Goal: Task Accomplishment & Management: Complete application form

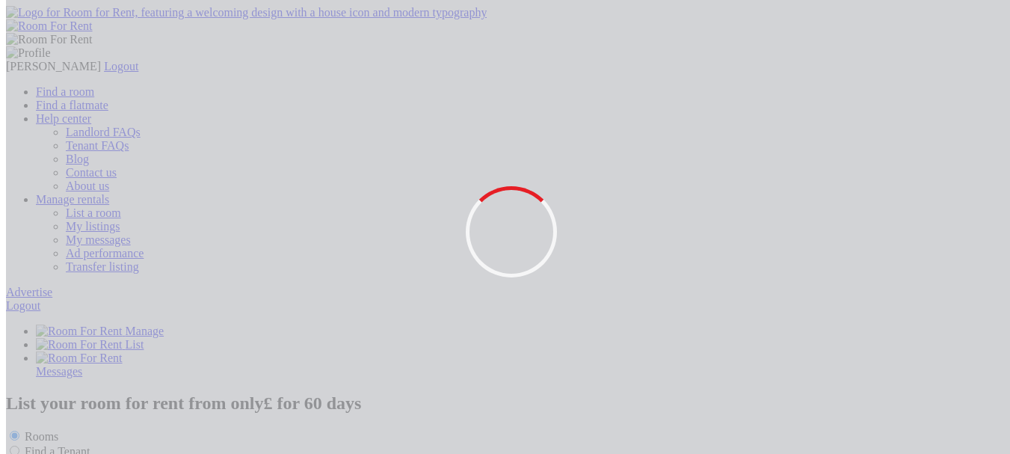
click at [121, 206] on link "List a room" at bounding box center [93, 212] width 55 height 13
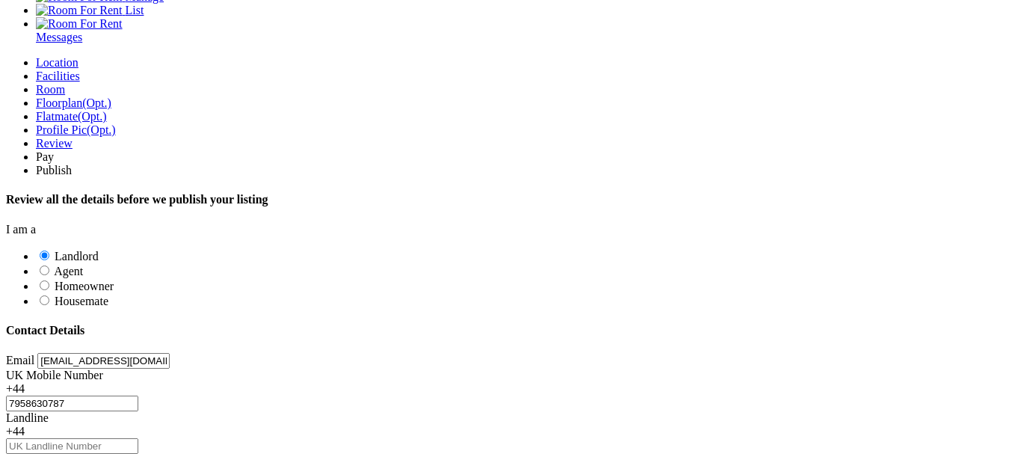
scroll to position [523, 0]
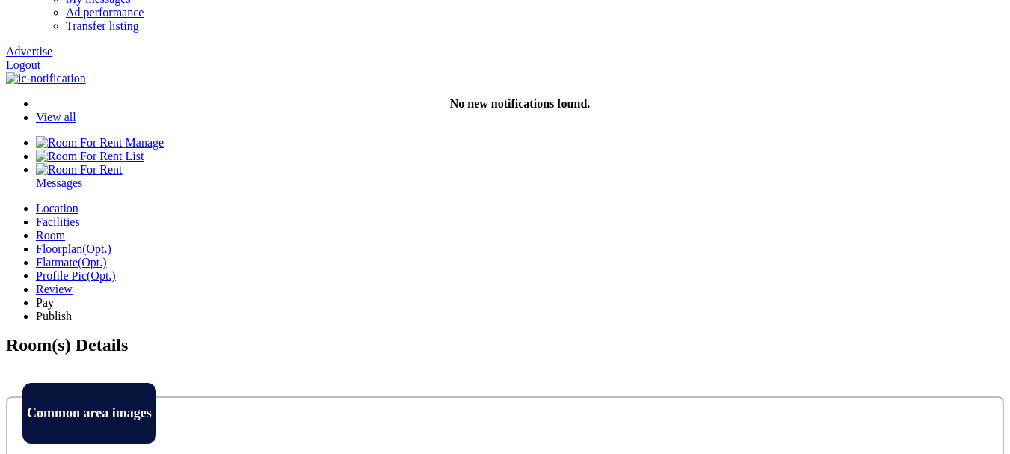
scroll to position [224, 0]
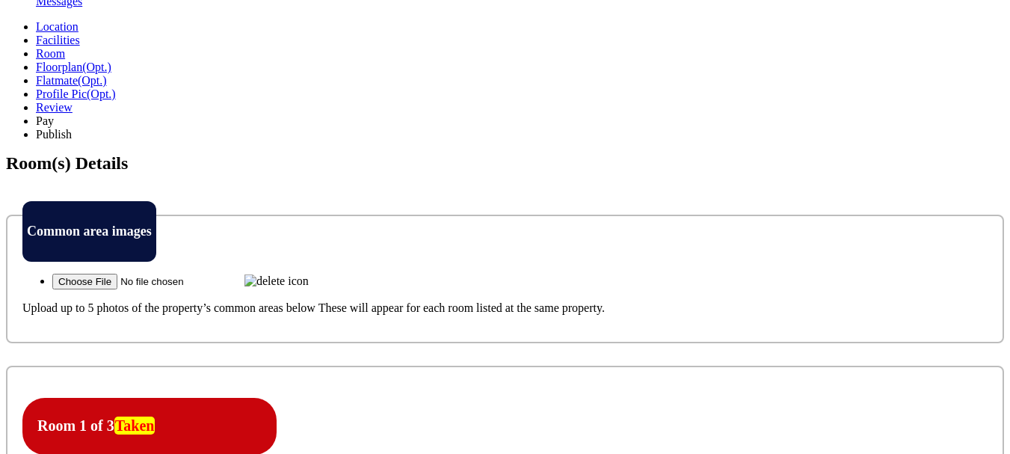
scroll to position [448, 0]
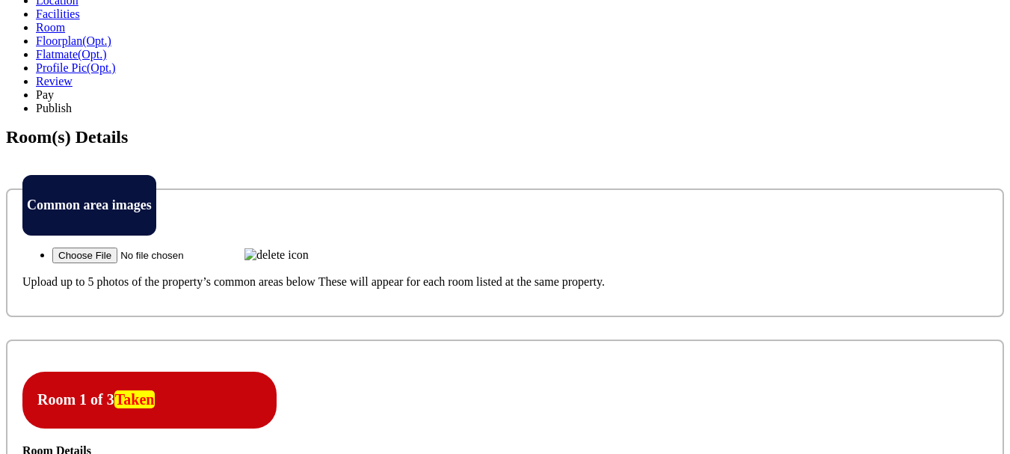
drag, startPoint x: 401, startPoint y: 270, endPoint x: 411, endPoint y: 272, distance: 10.7
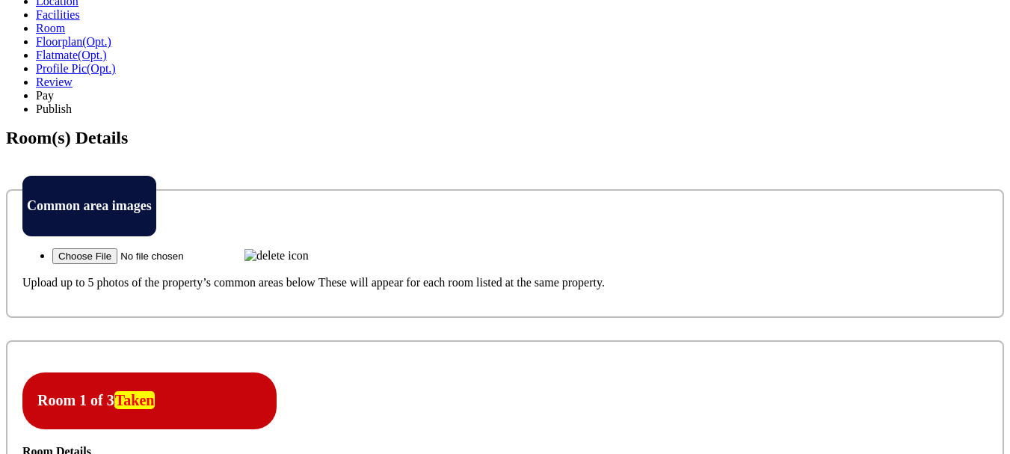
drag, startPoint x: 814, startPoint y: 250, endPoint x: 778, endPoint y: 278, distance: 45.8
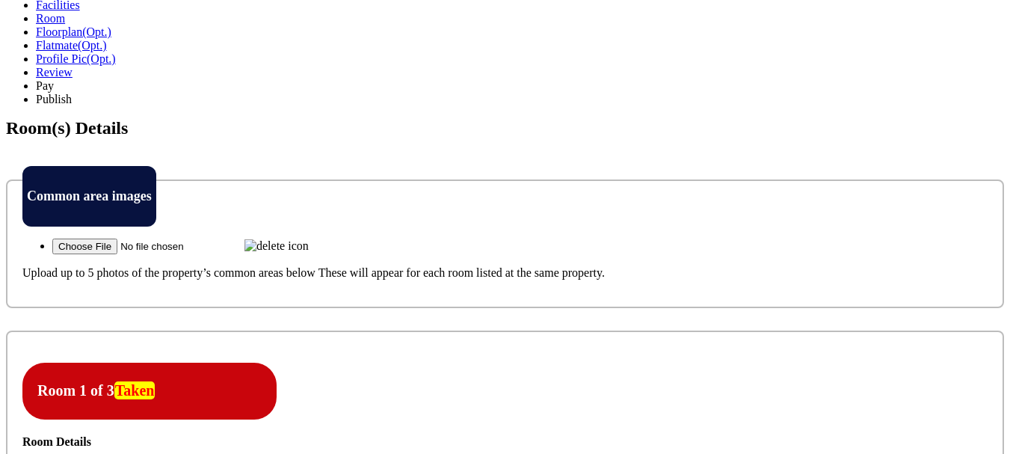
scroll to position [448, 0]
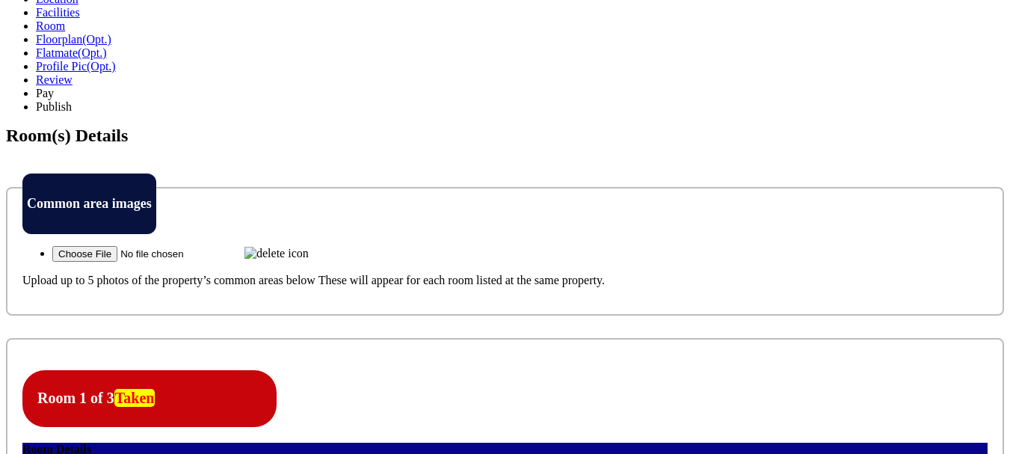
scroll to position [373, 0]
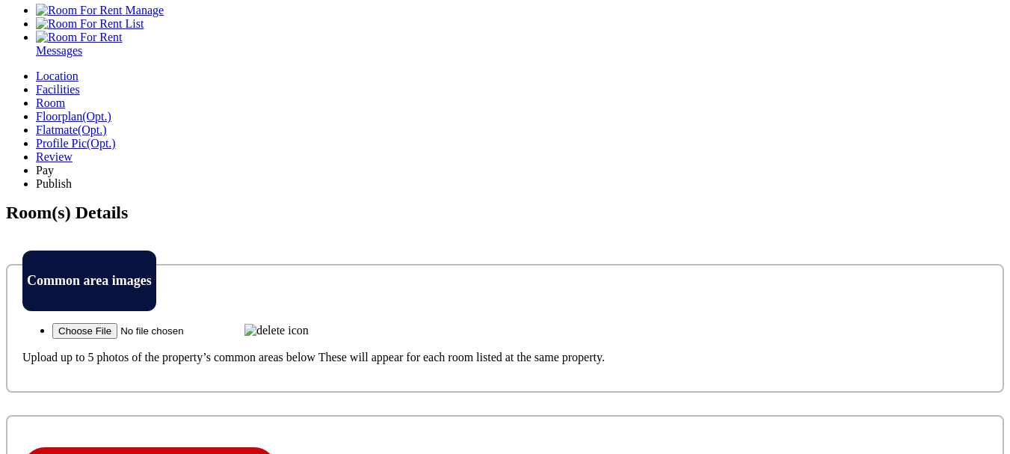
drag, startPoint x: 917, startPoint y: 271, endPoint x: 907, endPoint y: 271, distance: 9.7
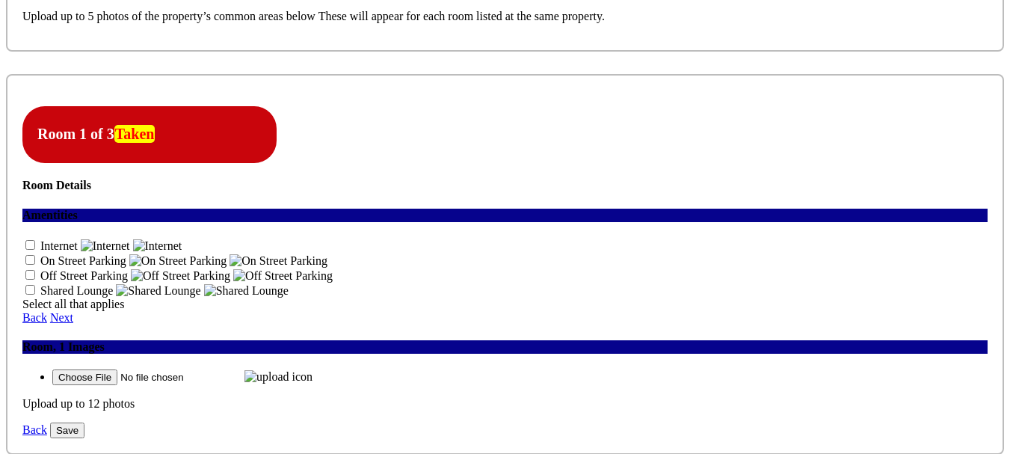
scroll to position [747, 0]
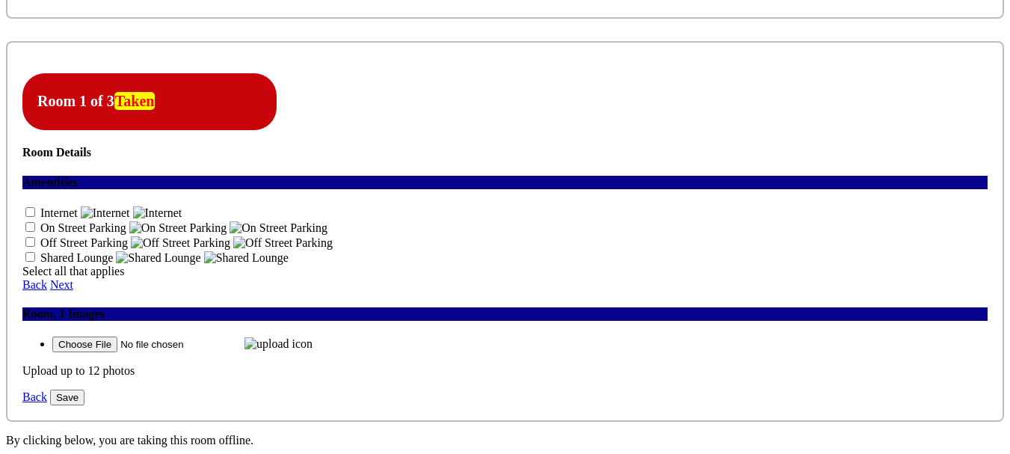
click at [22, 336] on icon at bounding box center [22, 336] width 0 height 0
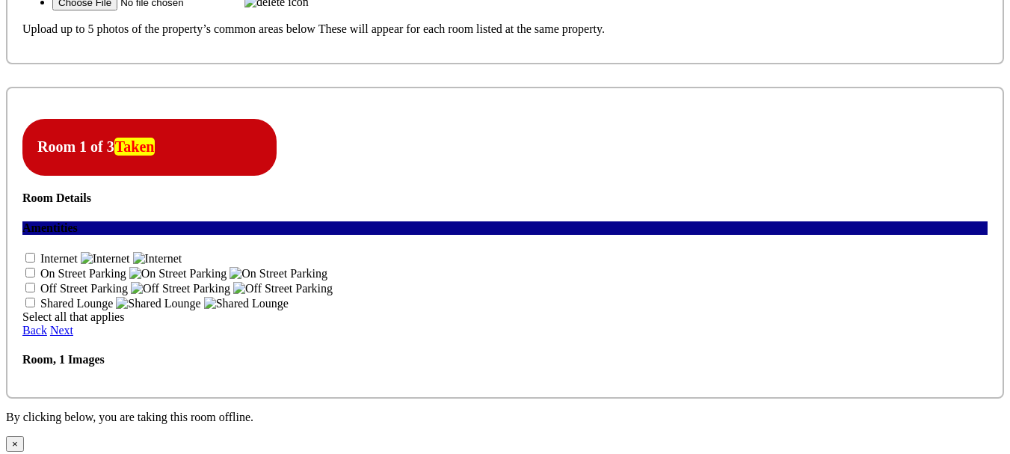
scroll to position [522, 0]
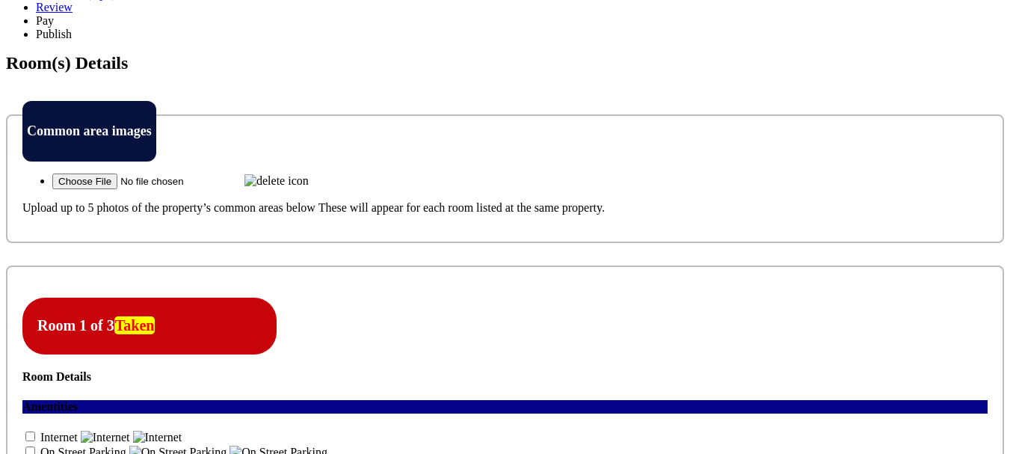
click at [22, 429] on icon at bounding box center [22, 429] width 0 height 0
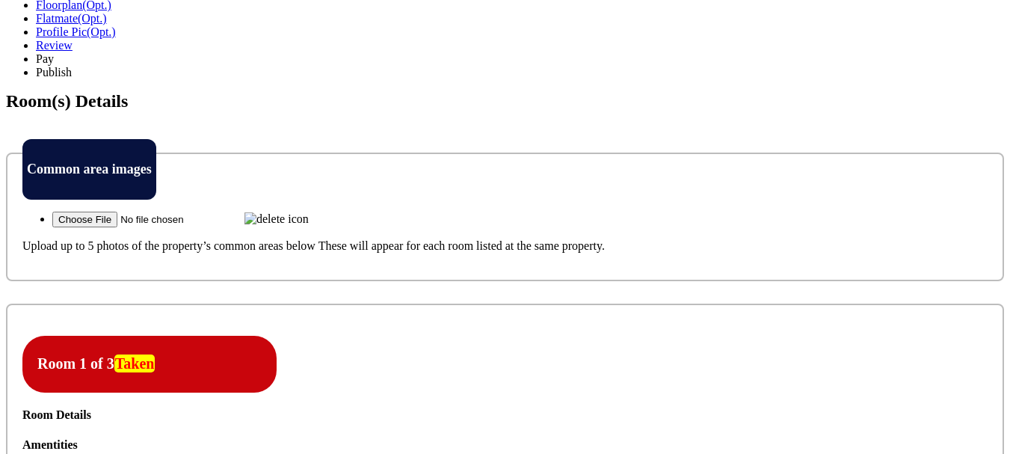
scroll to position [448, 0]
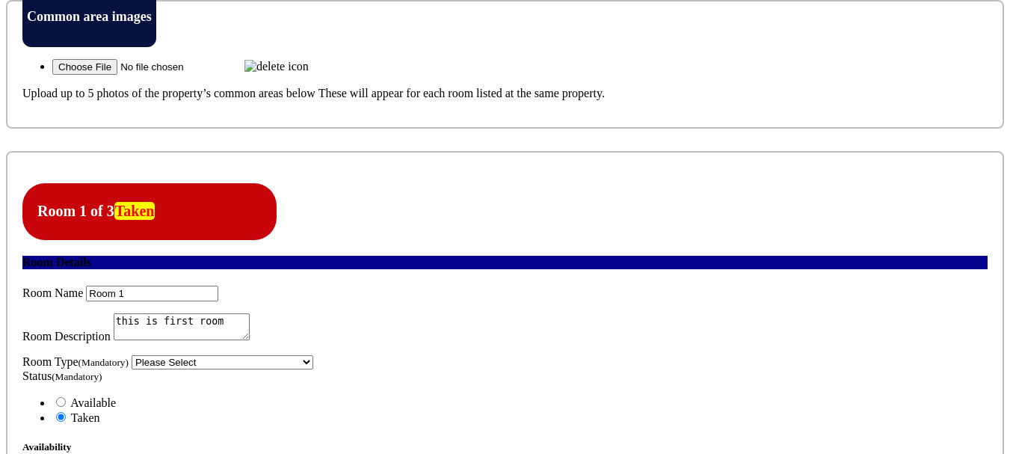
scroll to position [673, 0]
